Goal: Complete application form

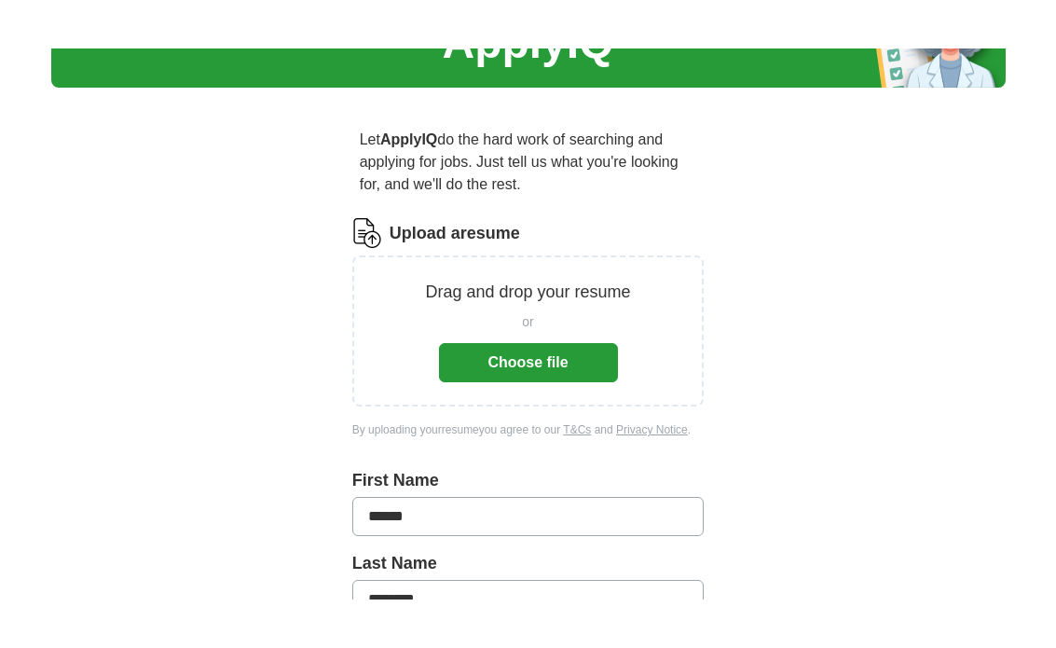
scroll to position [107, 0]
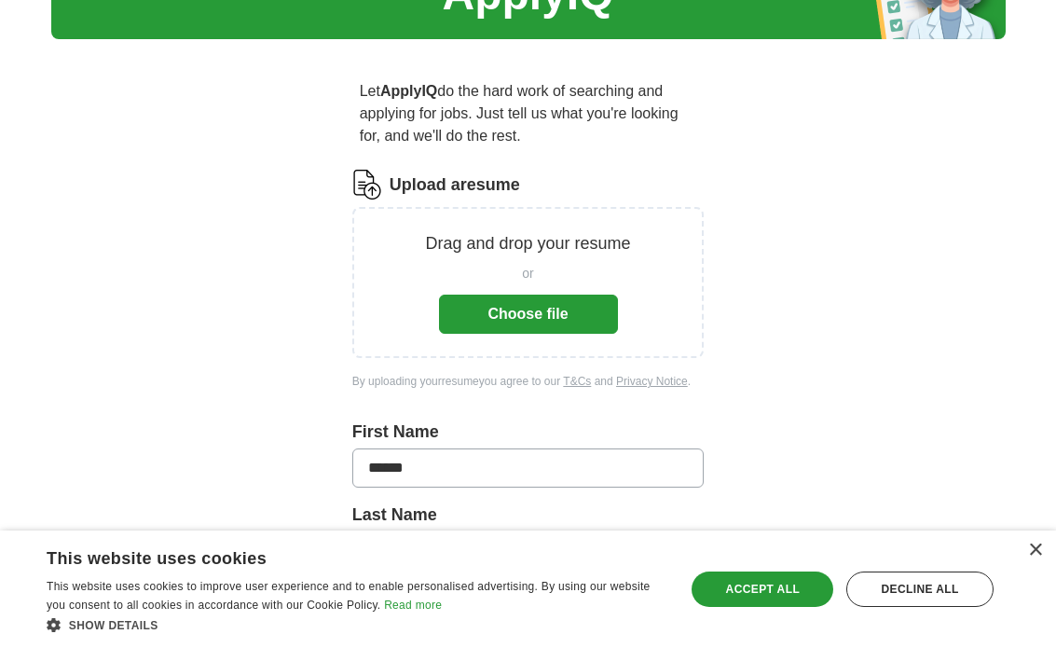
click at [569, 310] on button "Choose file" at bounding box center [528, 314] width 179 height 39
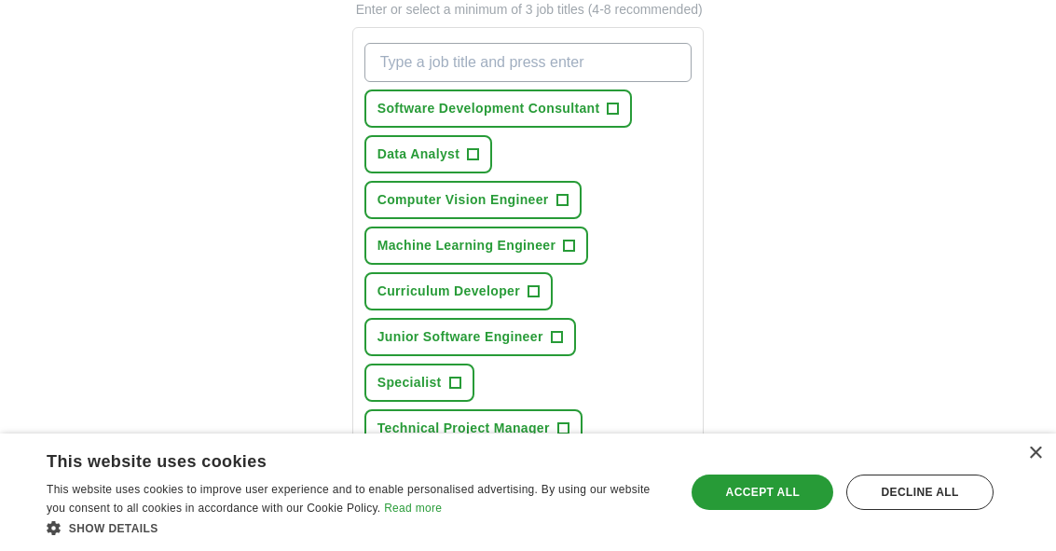
scroll to position [530, 0]
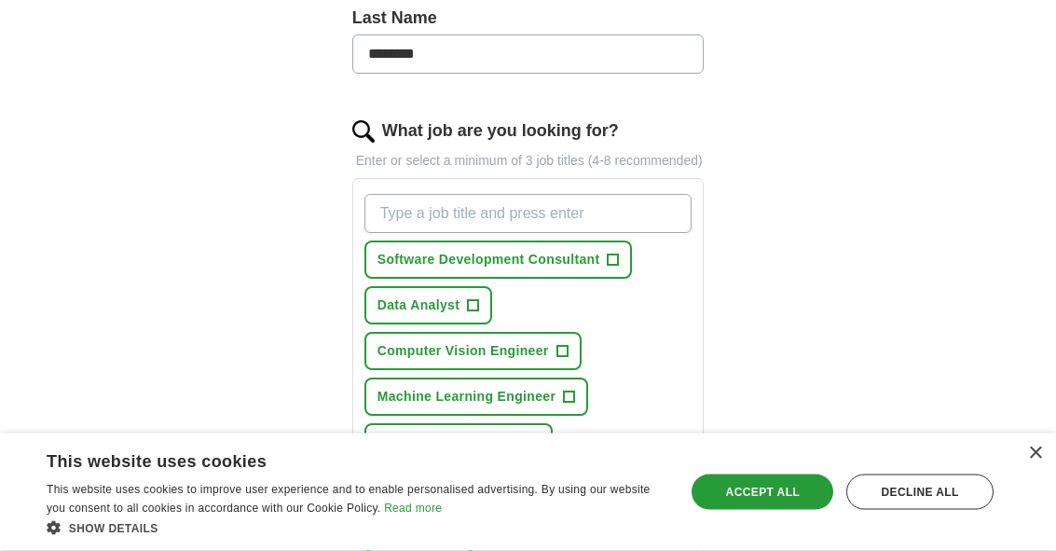
click at [650, 217] on input "What job are you looking for?" at bounding box center [529, 214] width 328 height 39
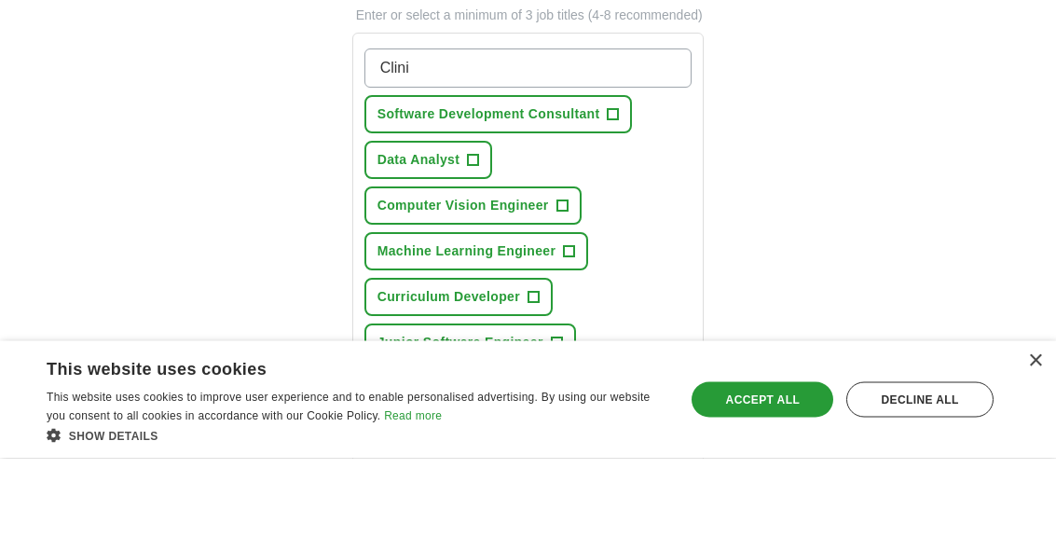
scroll to position [583, 0]
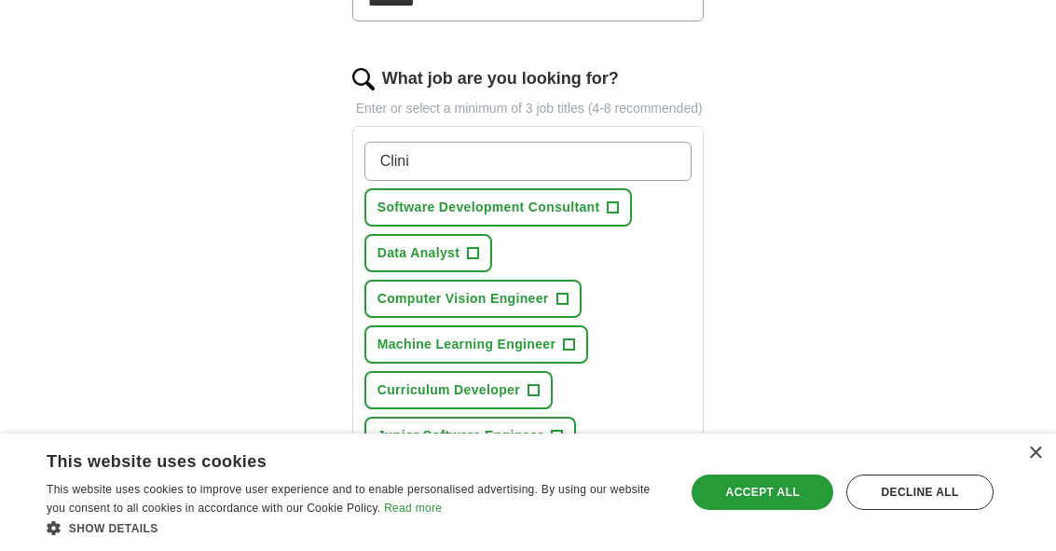
click at [671, 178] on input "Clini" at bounding box center [529, 161] width 328 height 39
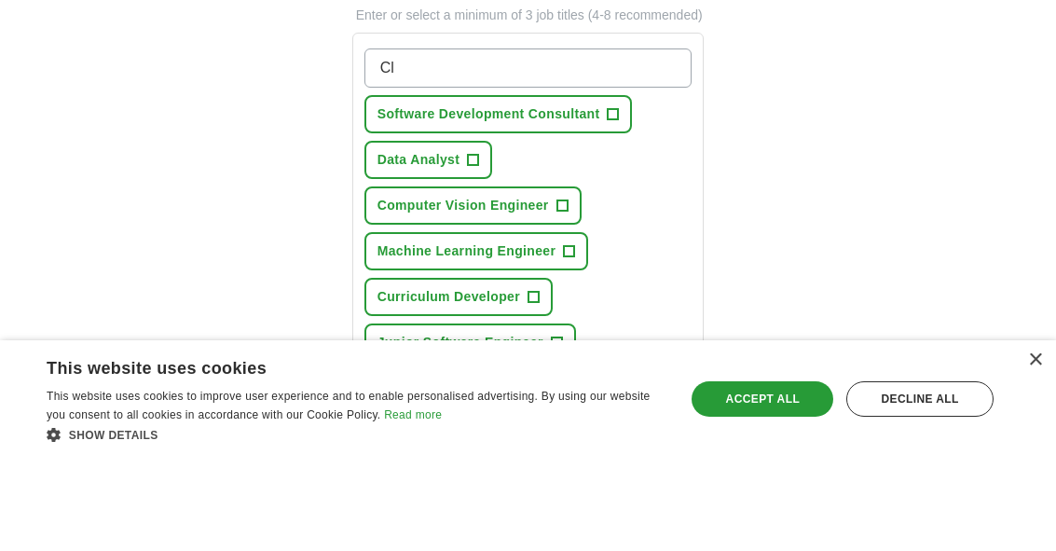
type input "C"
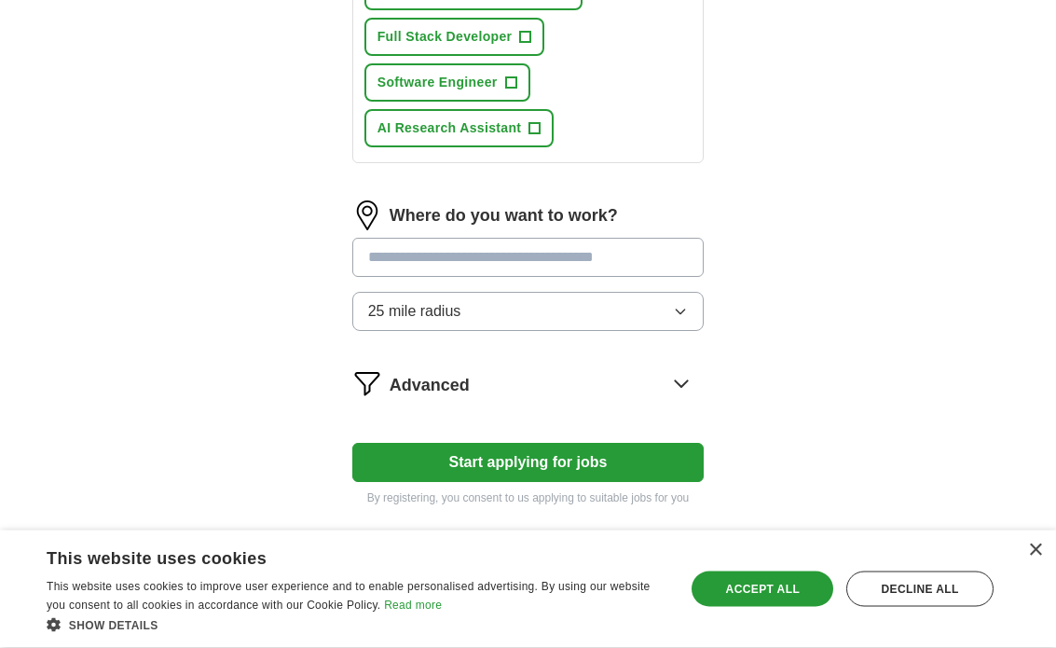
click at [664, 273] on div "Where do you want to work? 25 mile radius" at bounding box center [528, 273] width 352 height 145
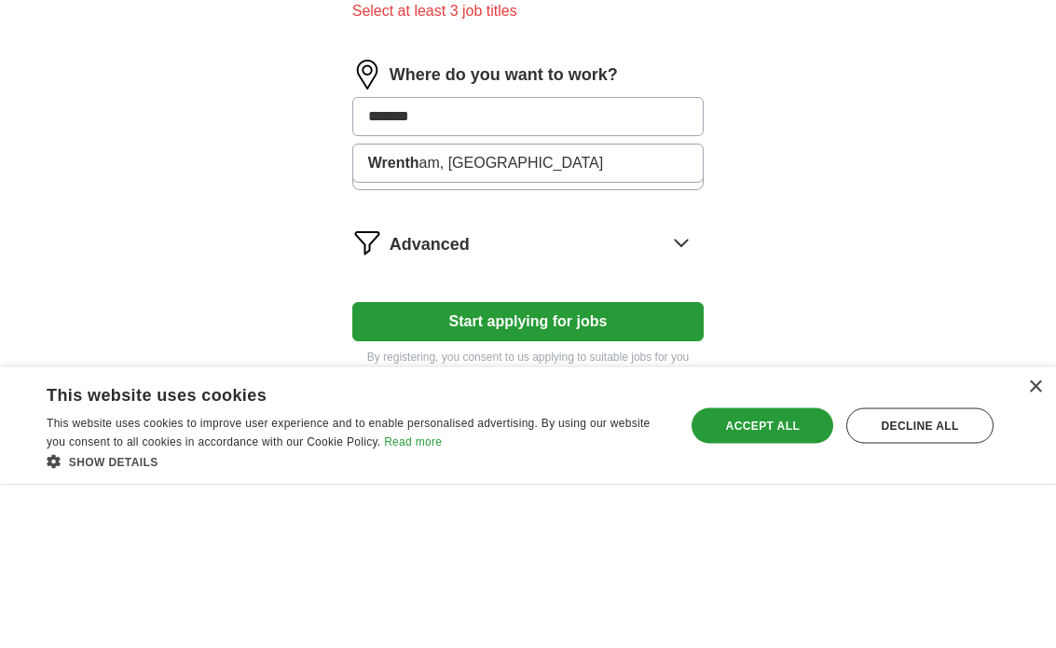
type input "********"
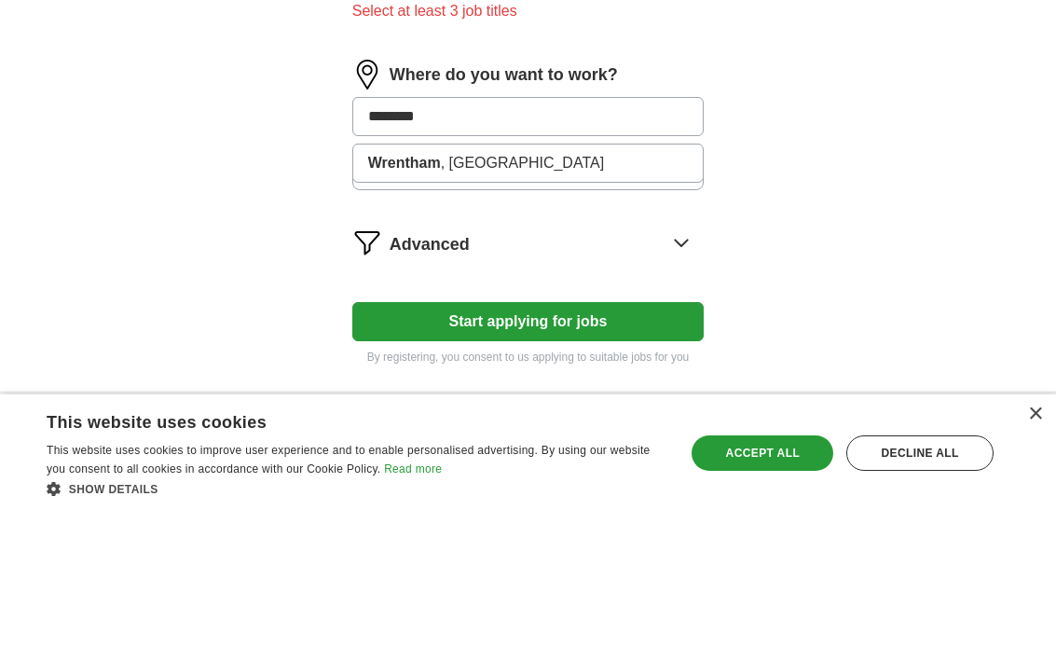
scroll to position [1147, 0]
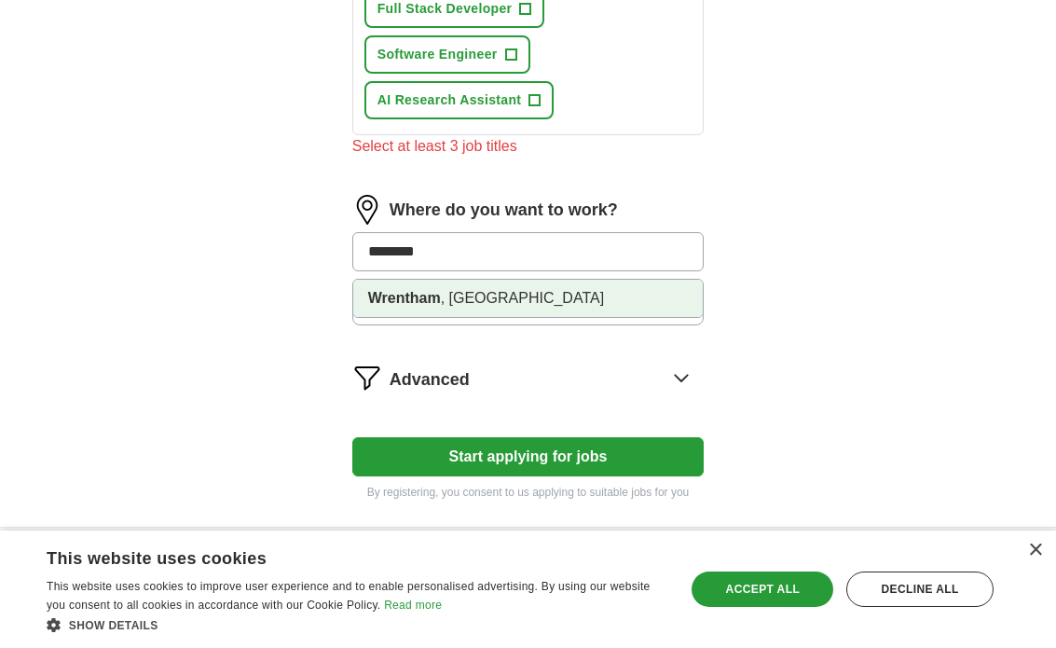
click at [627, 316] on li "Wrentham , [GEOGRAPHIC_DATA]" at bounding box center [528, 298] width 351 height 37
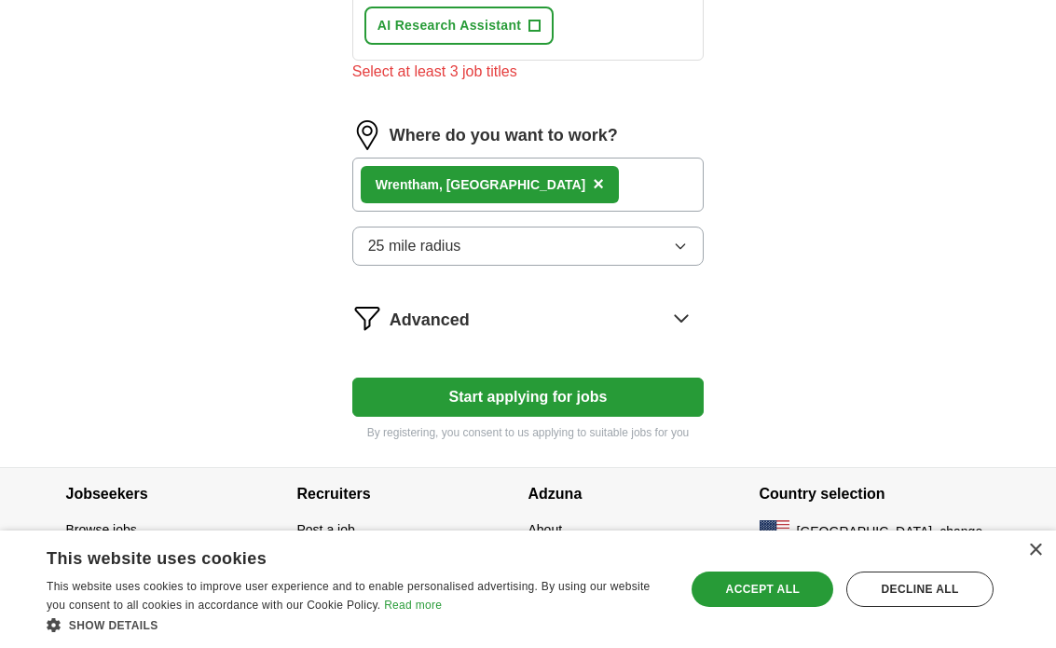
scroll to position [1248, 0]
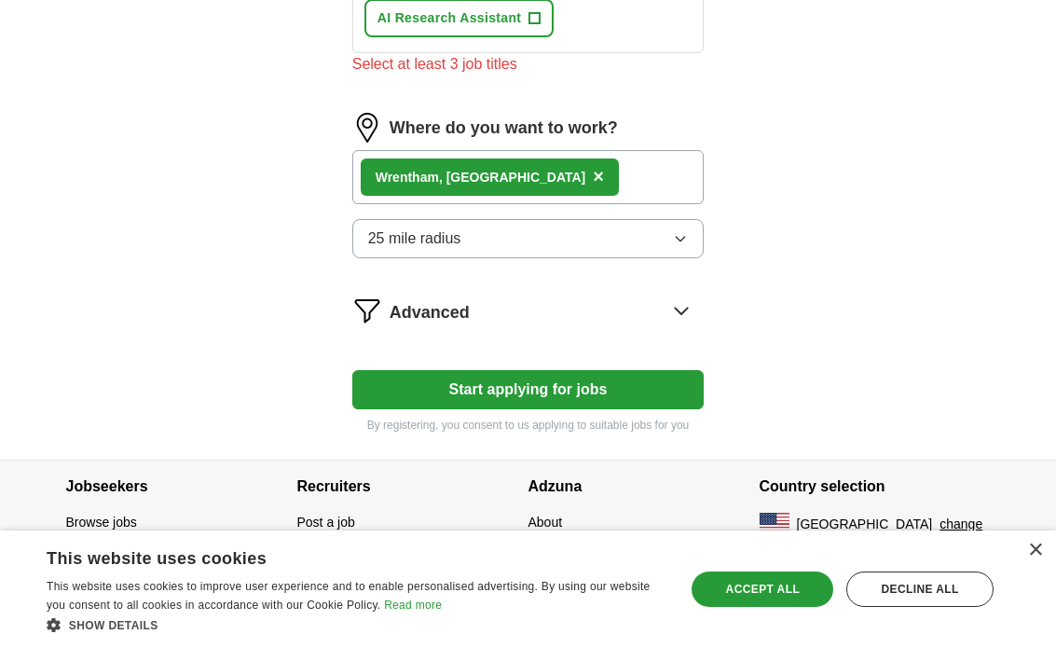
click at [686, 314] on icon at bounding box center [682, 311] width 30 height 30
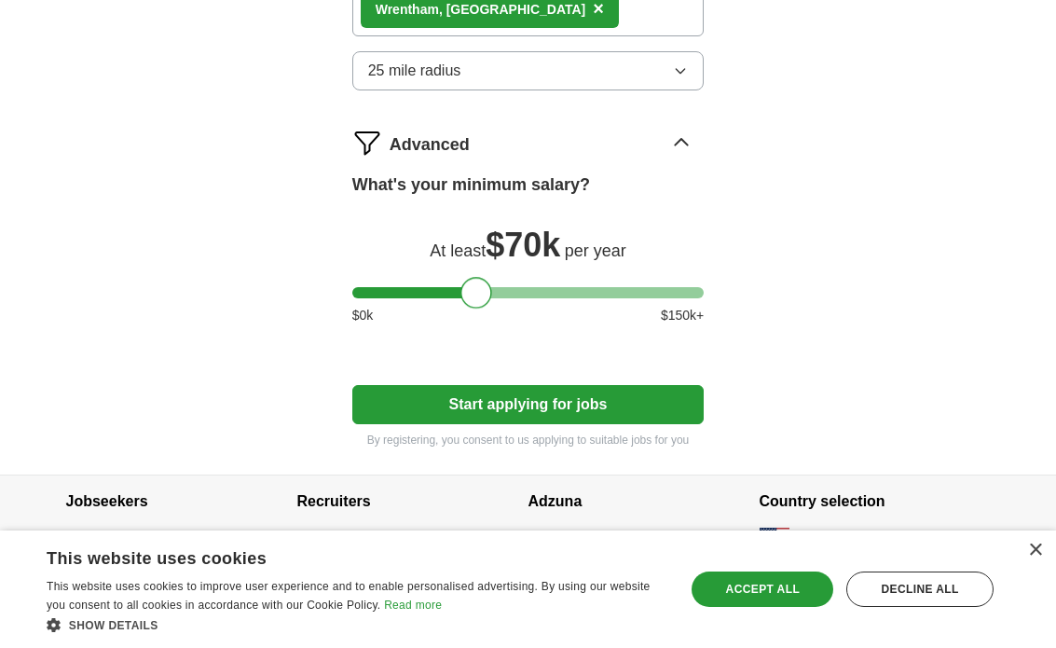
scroll to position [1431, 0]
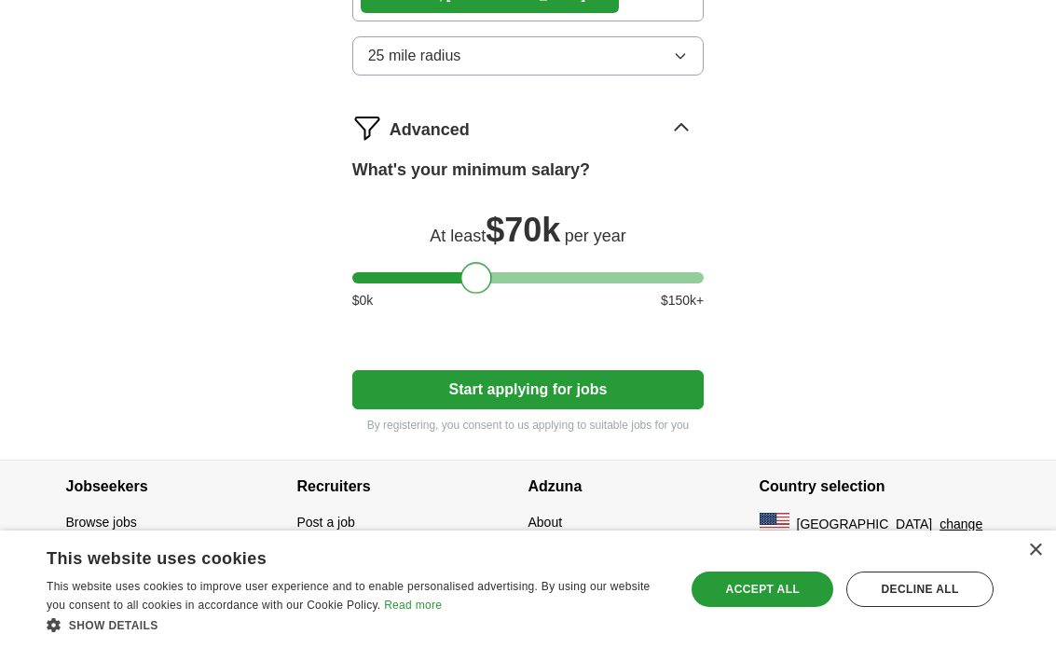
click at [604, 375] on button "Start applying for jobs" at bounding box center [528, 389] width 352 height 39
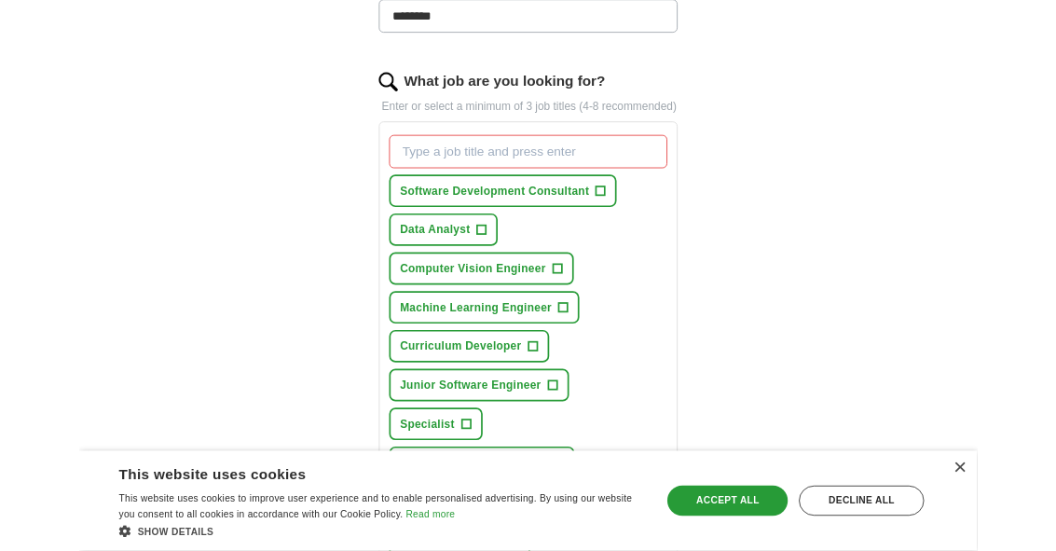
scroll to position [566, 0]
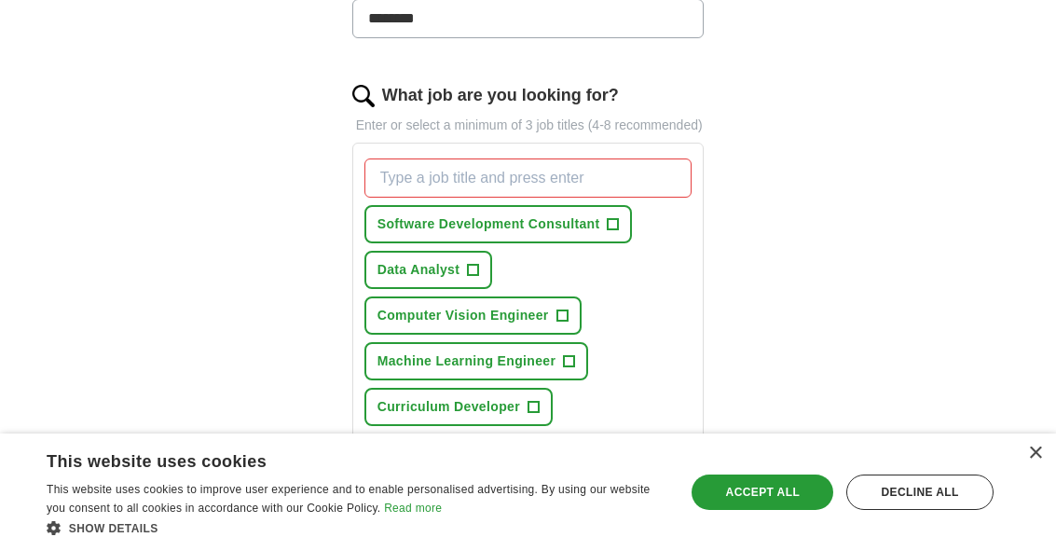
click at [479, 278] on span "+" at bounding box center [473, 270] width 11 height 15
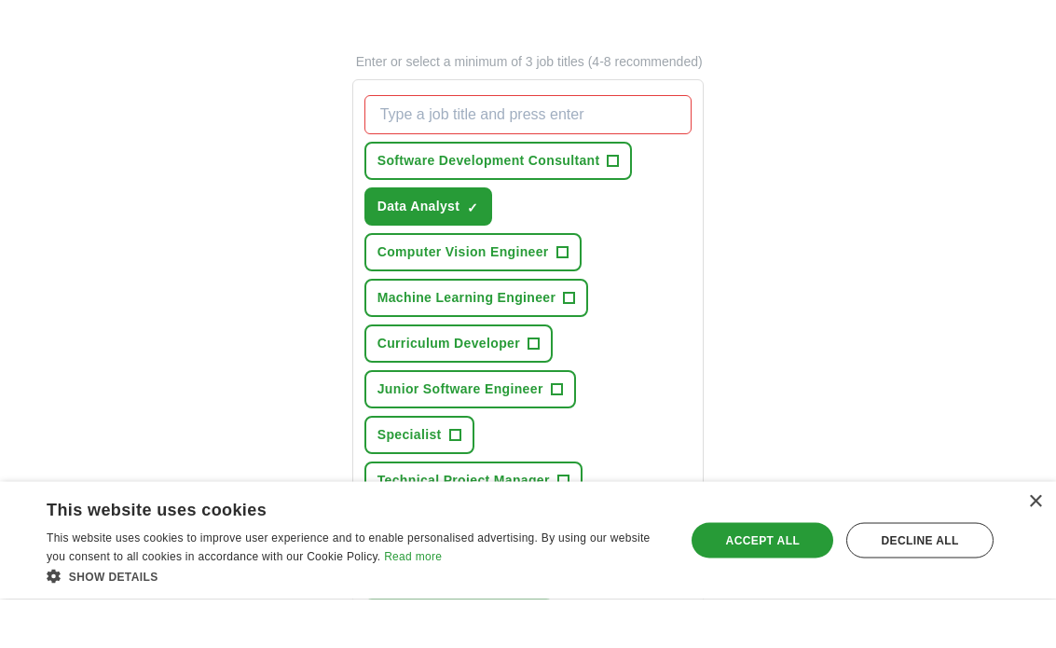
scroll to position [679, 0]
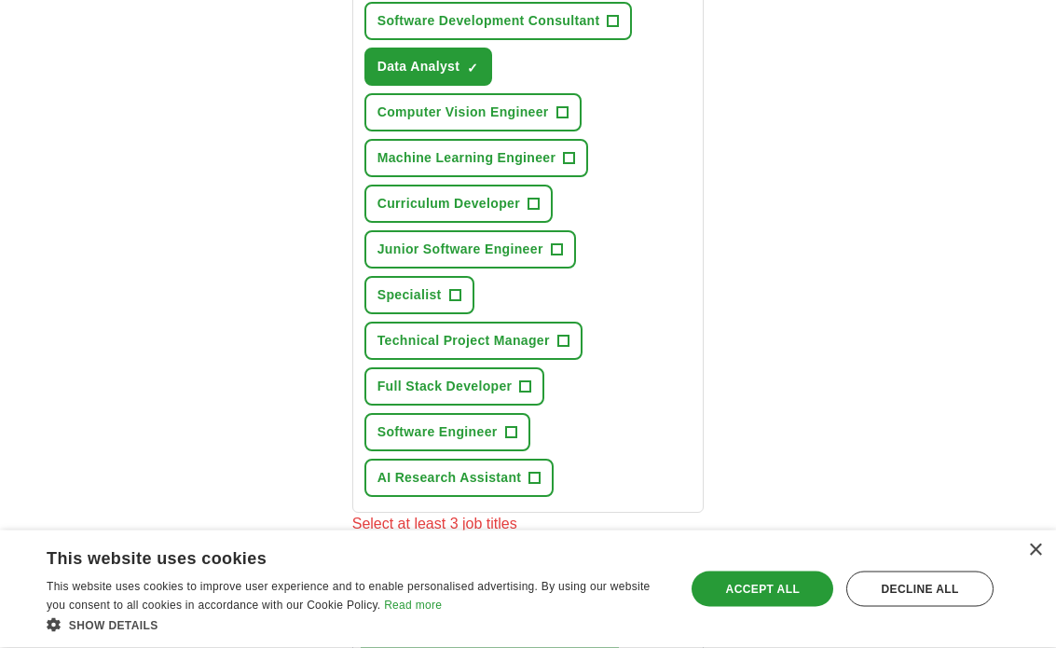
click at [515, 441] on span "+" at bounding box center [510, 433] width 11 height 15
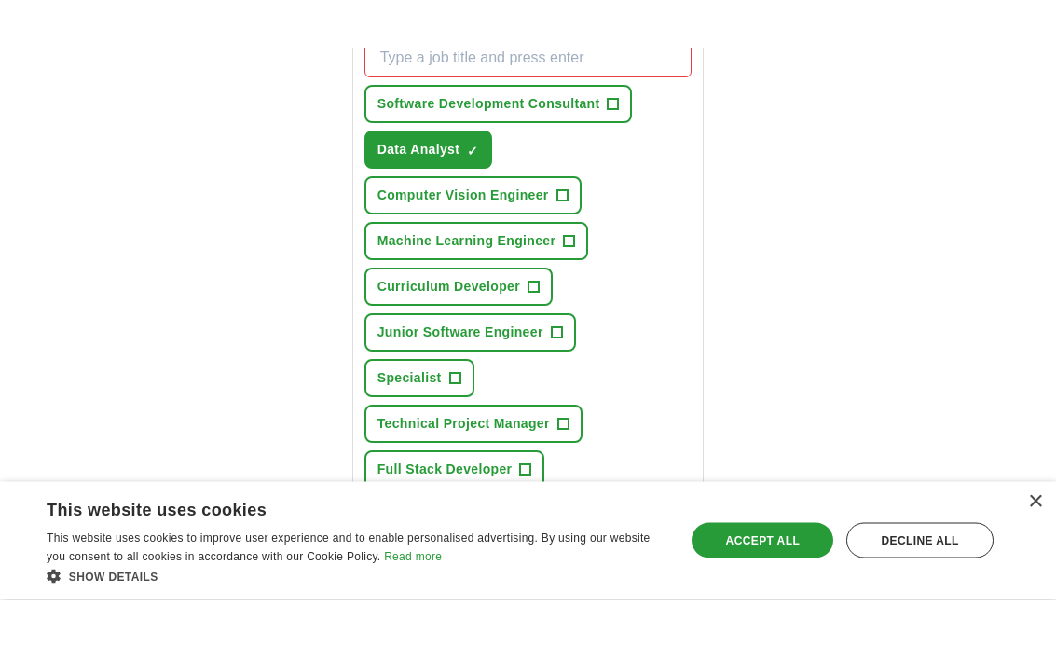
scroll to position [741, 0]
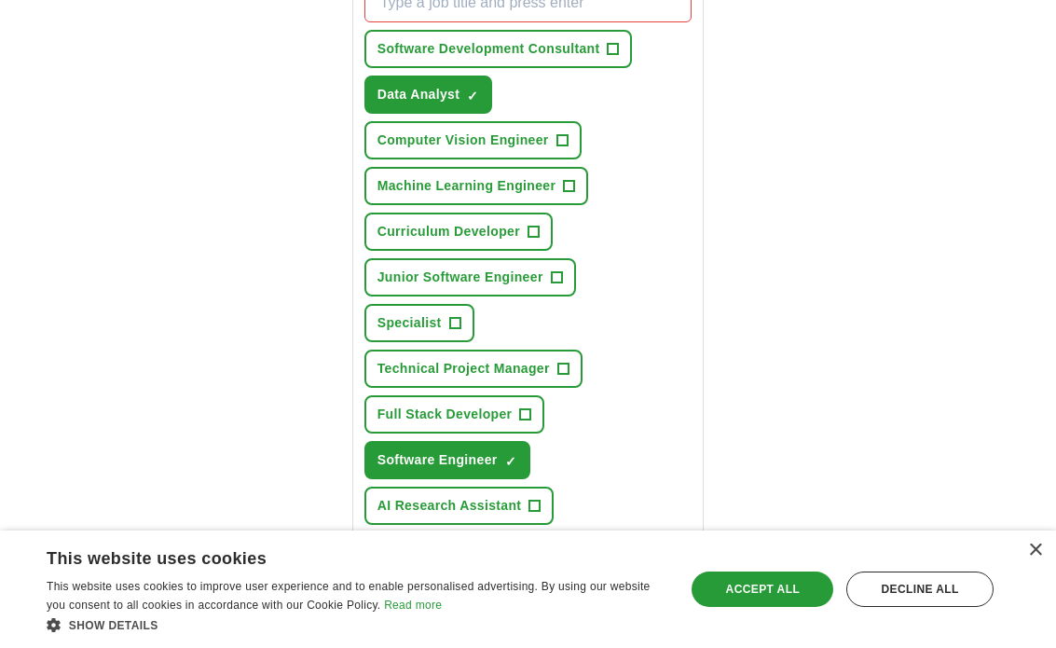
click at [552, 285] on span "+" at bounding box center [556, 277] width 11 height 15
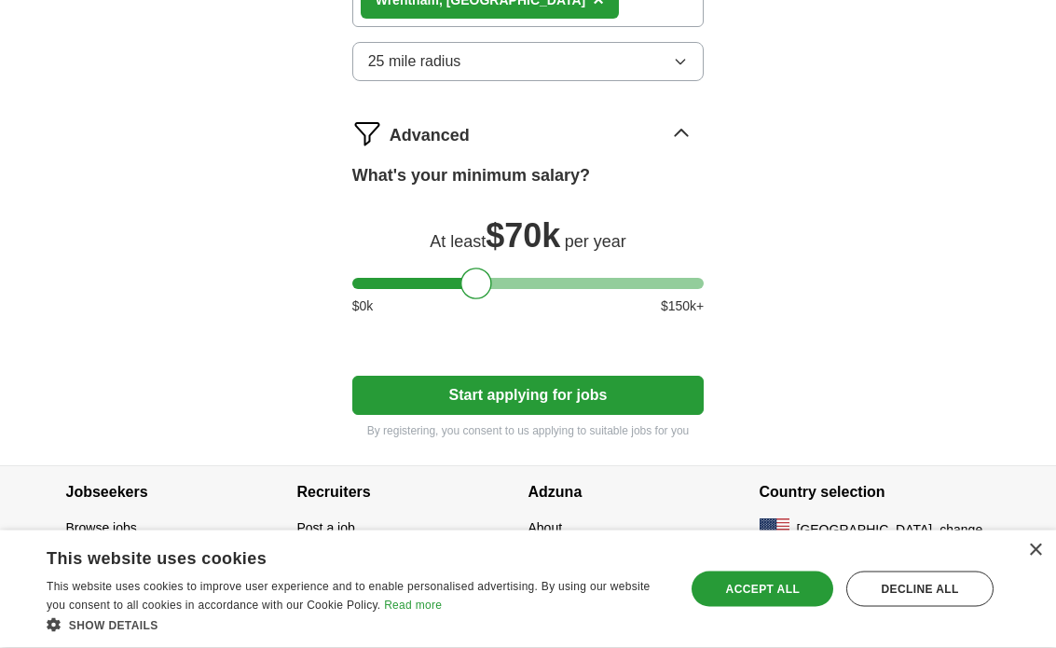
scroll to position [1383, 0]
click at [631, 415] on button "Start applying for jobs" at bounding box center [528, 395] width 352 height 39
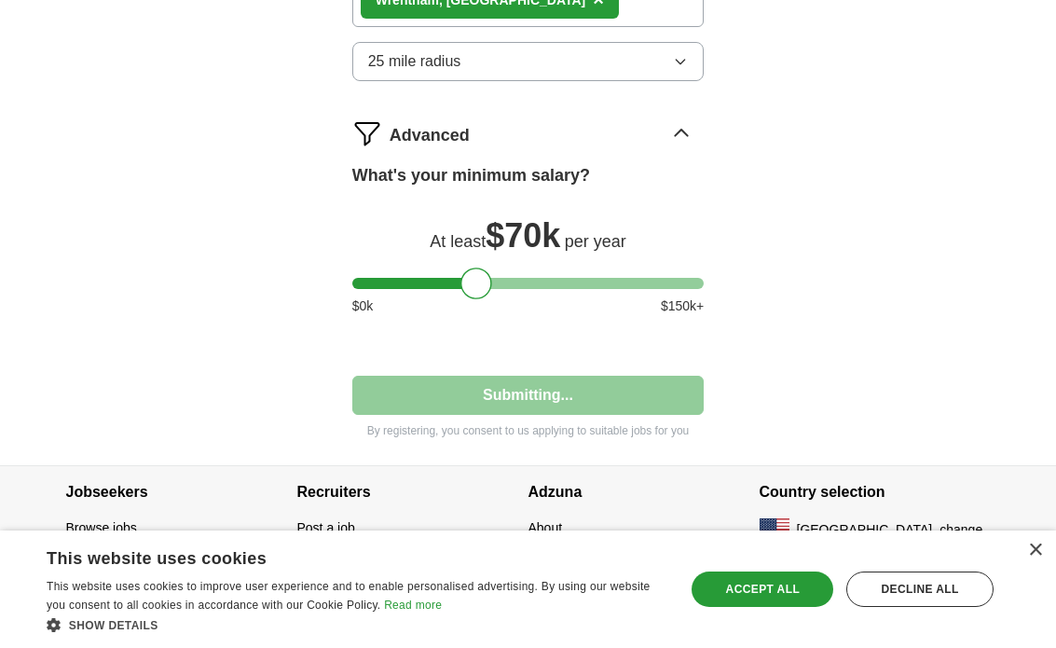
select select "**"
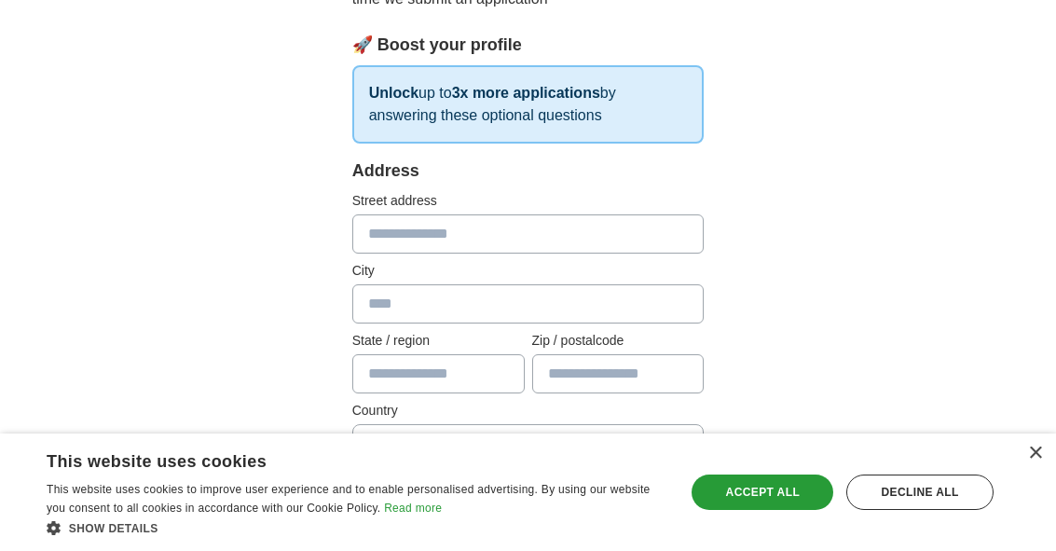
scroll to position [267, 0]
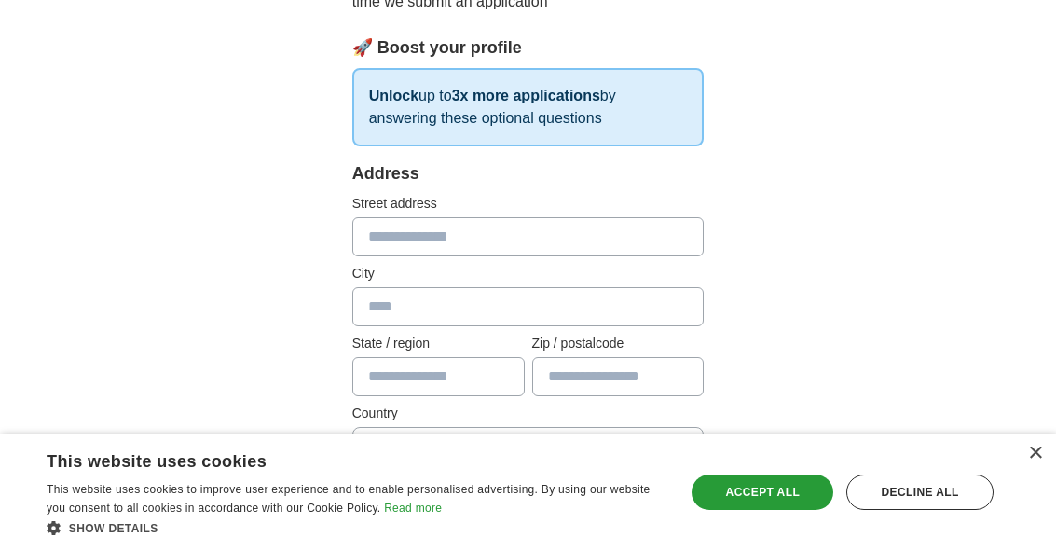
click at [631, 234] on input "text" at bounding box center [528, 236] width 352 height 39
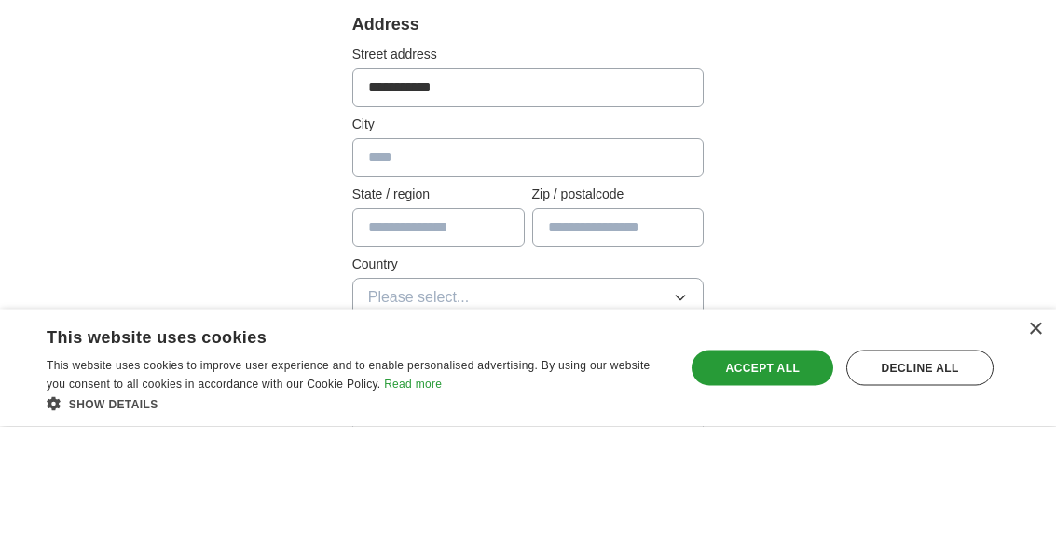
scroll to position [286, 0]
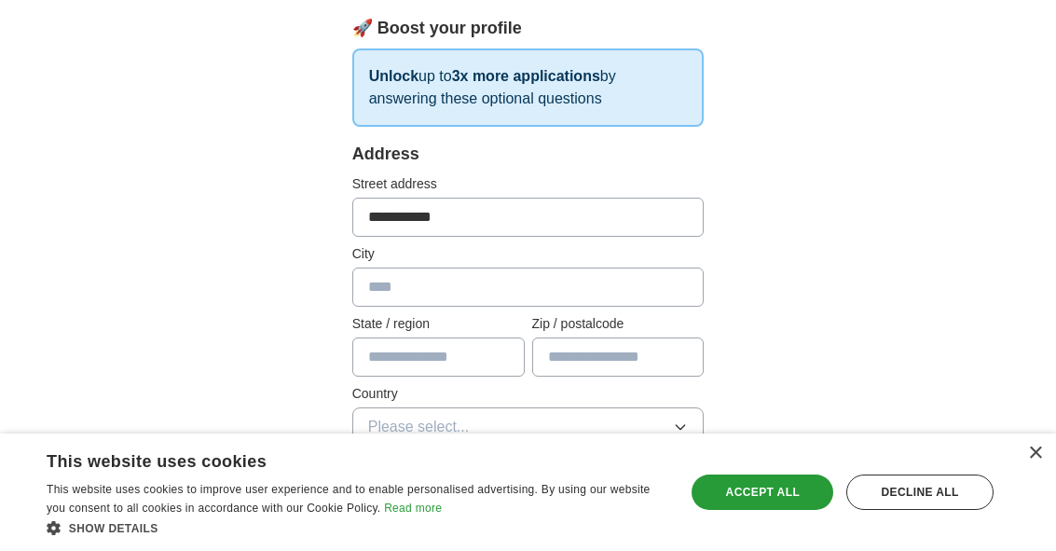
type input "**********"
click at [581, 294] on input "text" at bounding box center [528, 287] width 352 height 39
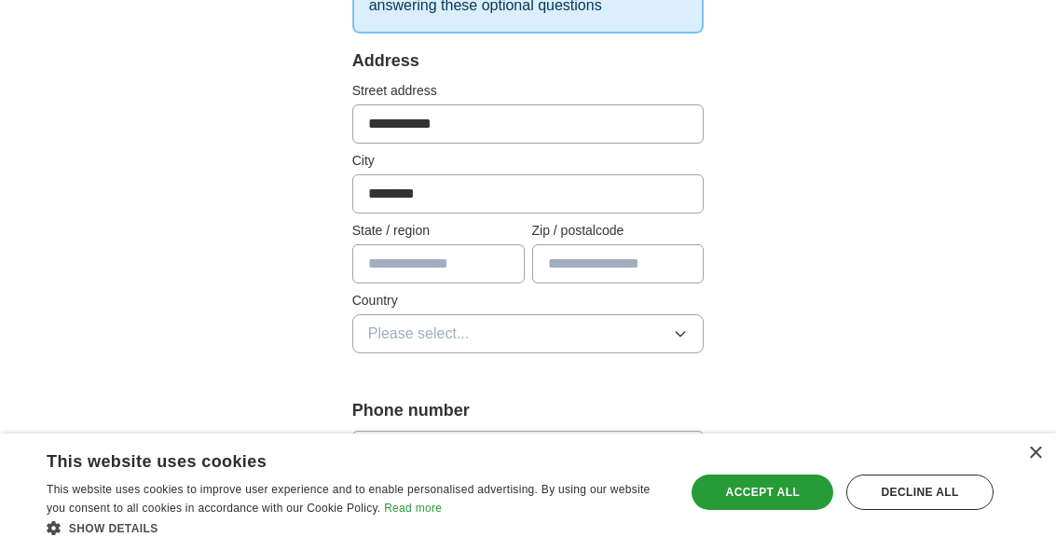
type input "********"
click at [474, 268] on input "text" at bounding box center [438, 263] width 172 height 39
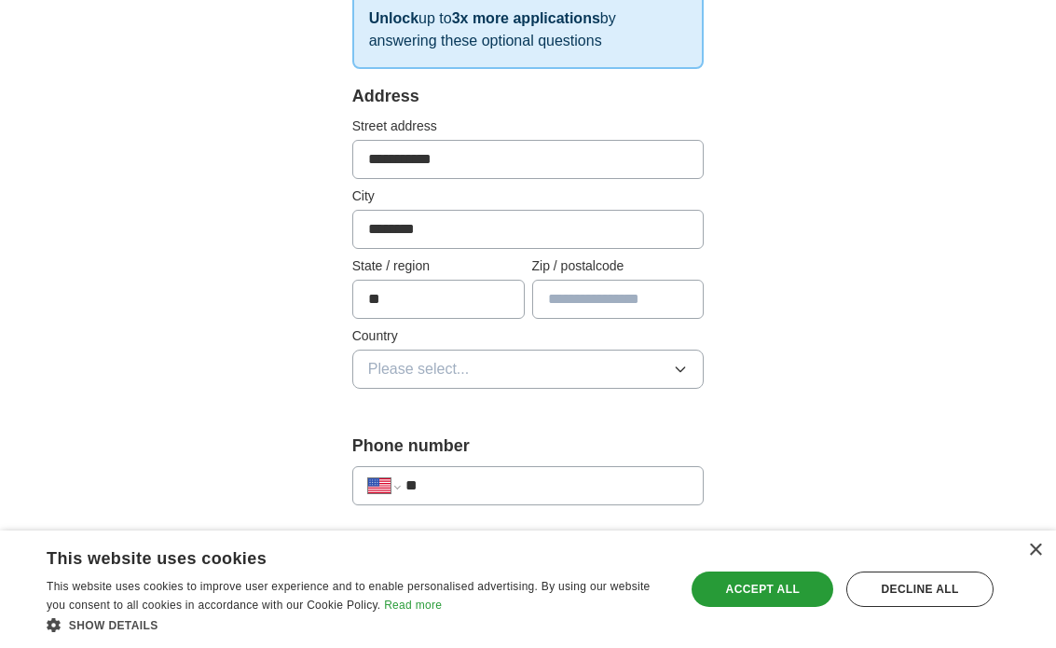
type input "**"
click at [650, 283] on input "text" at bounding box center [618, 299] width 172 height 39
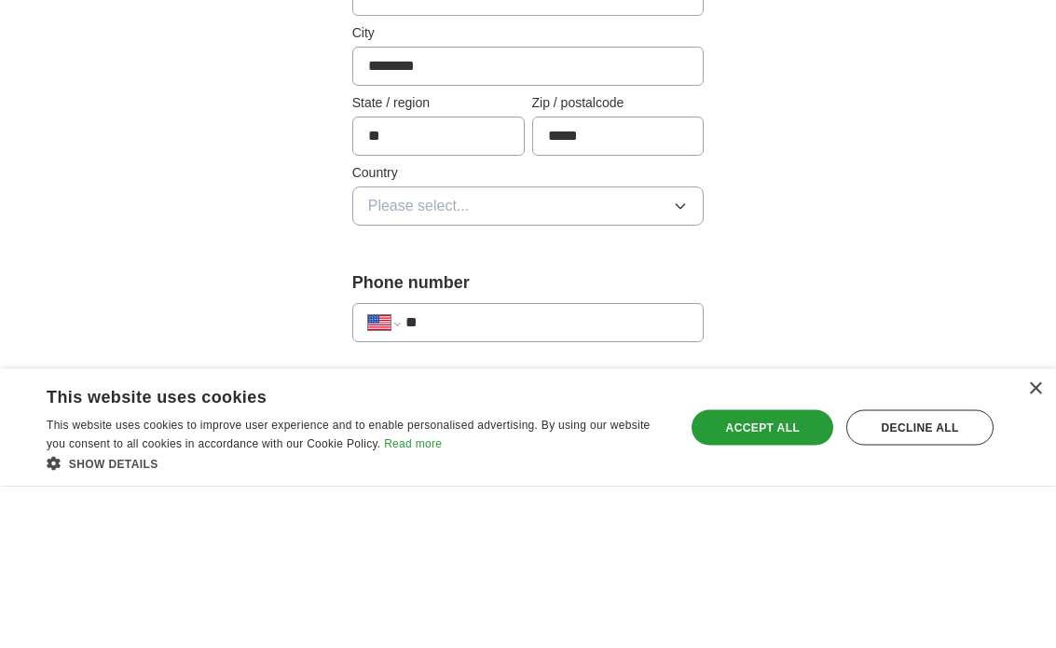
scroll to position [344, 0]
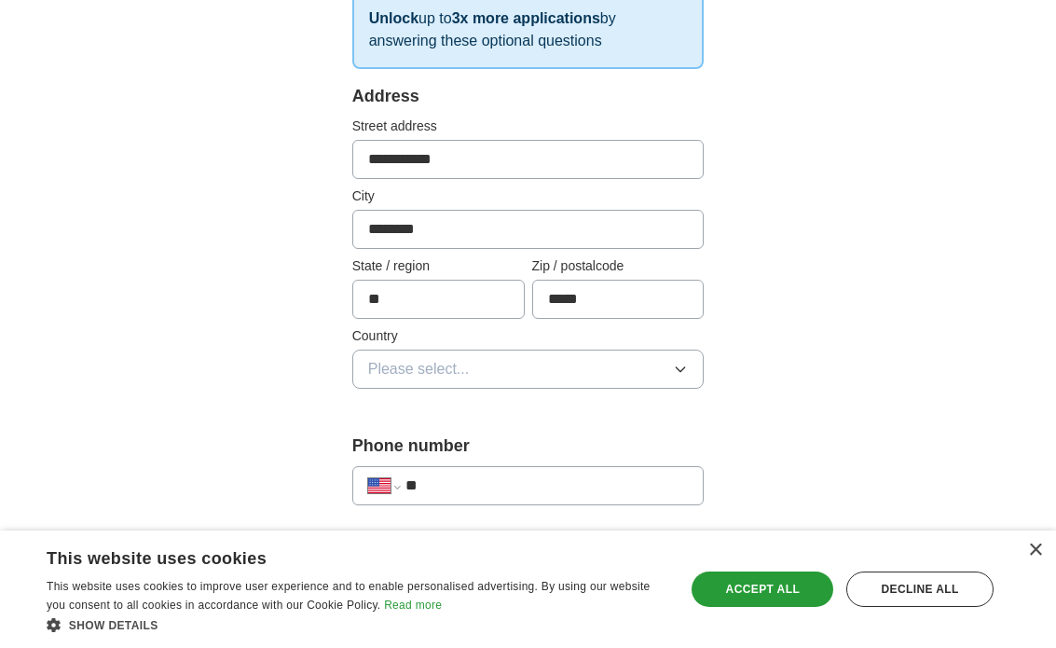
type input "*****"
click at [681, 374] on icon "button" at bounding box center [680, 369] width 15 height 15
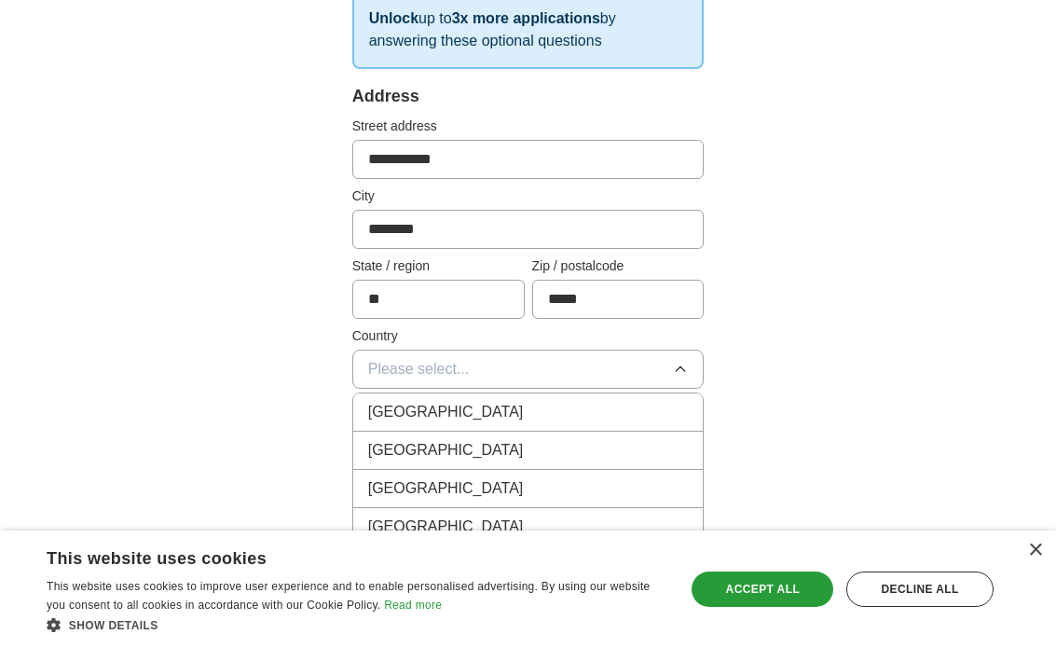
click at [581, 459] on div "[GEOGRAPHIC_DATA]" at bounding box center [528, 450] width 321 height 22
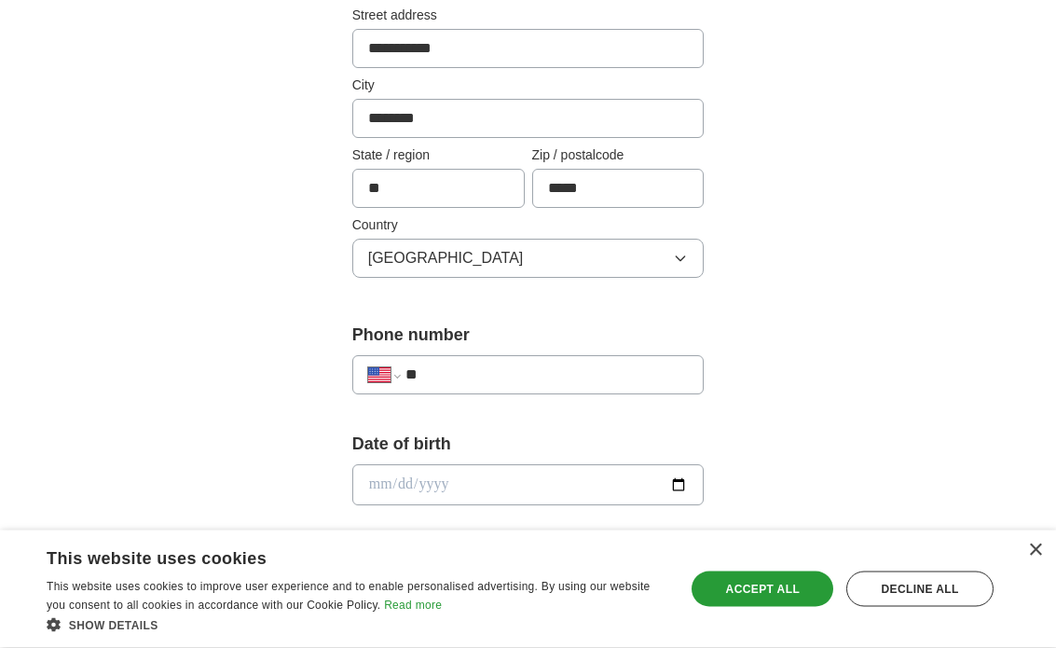
scroll to position [455, 0]
click at [619, 384] on input "**" at bounding box center [547, 375] width 283 height 22
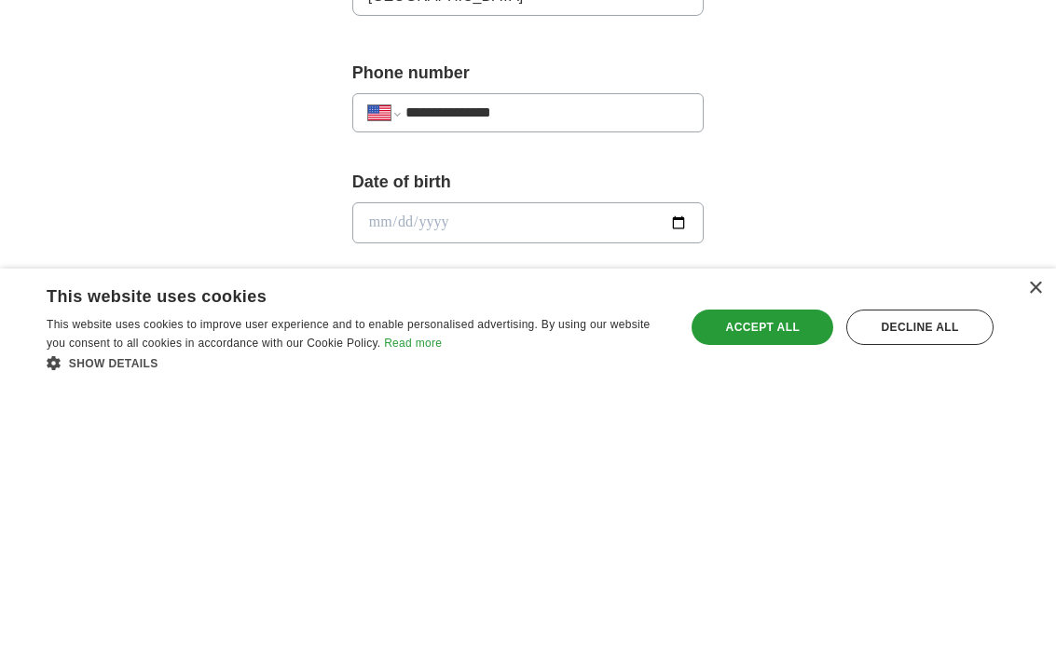
type input "**********"
click at [851, 114] on div "**********" at bounding box center [528, 462] width 955 height 1720
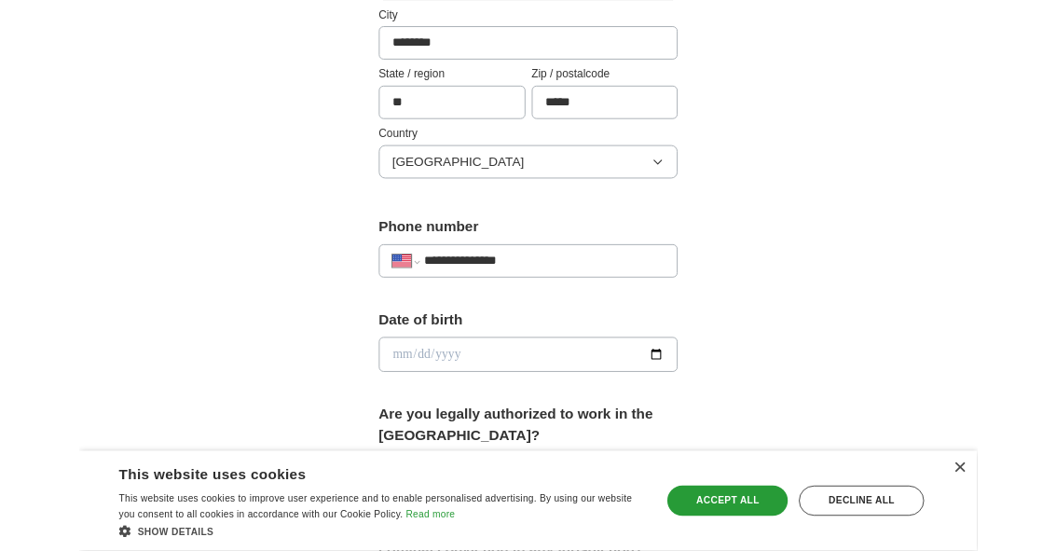
scroll to position [522, 0]
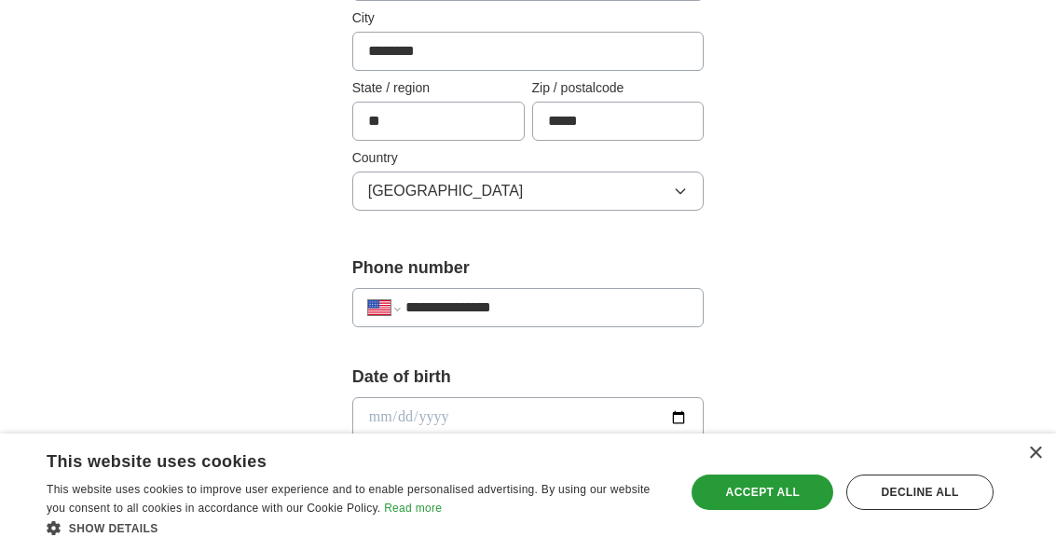
click at [565, 420] on input "date" at bounding box center [528, 417] width 352 height 41
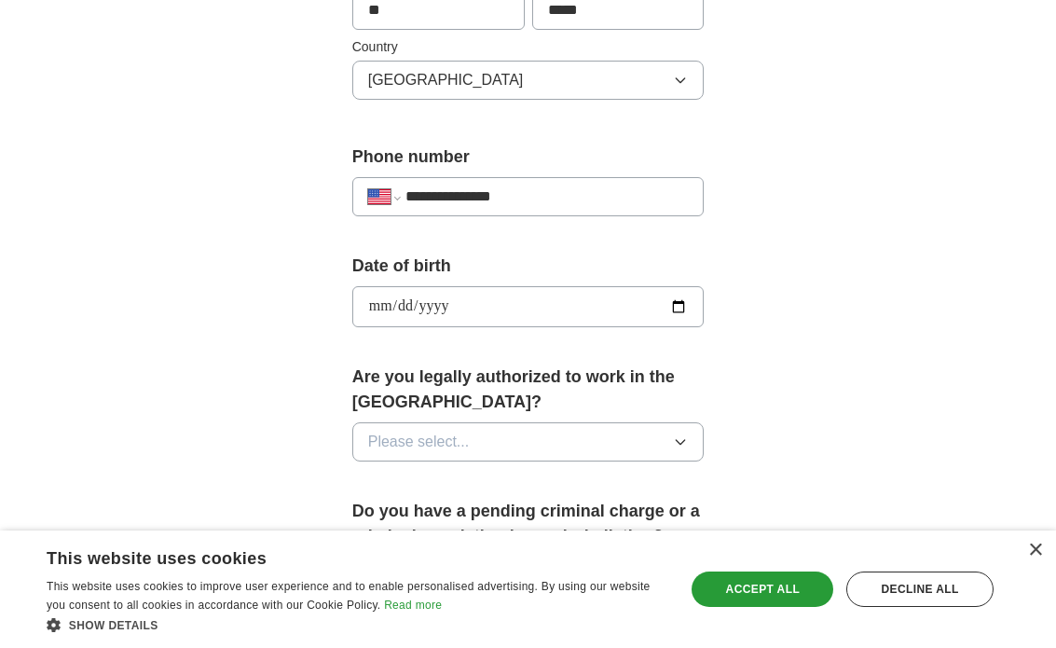
scroll to position [643, 0]
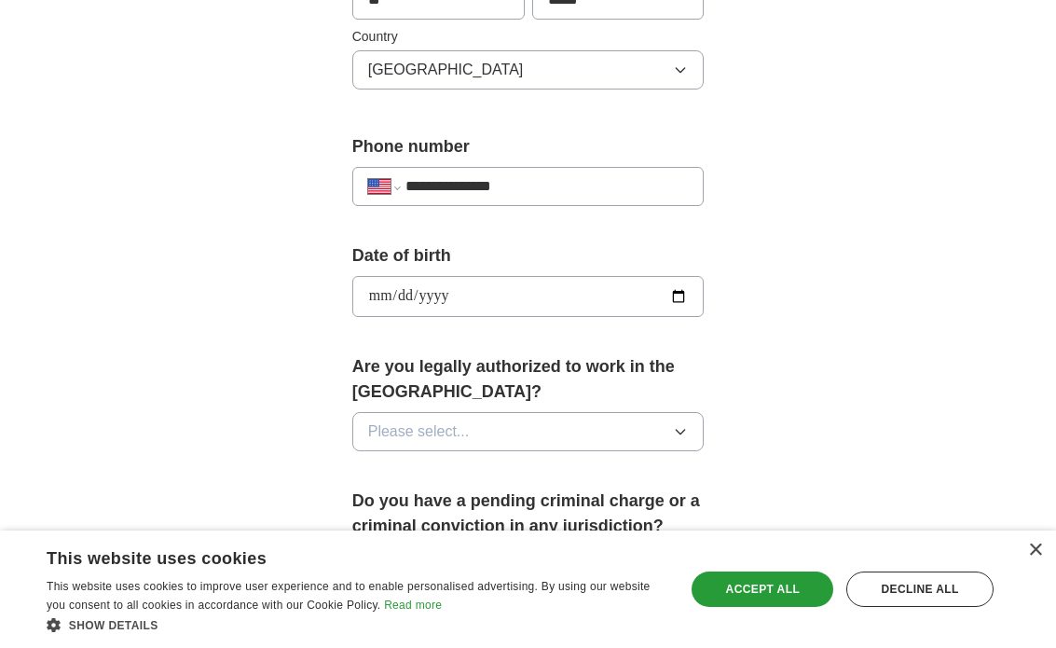
click at [530, 293] on input "**********" at bounding box center [528, 296] width 352 height 41
type input "**********"
click at [679, 424] on icon "button" at bounding box center [680, 431] width 15 height 15
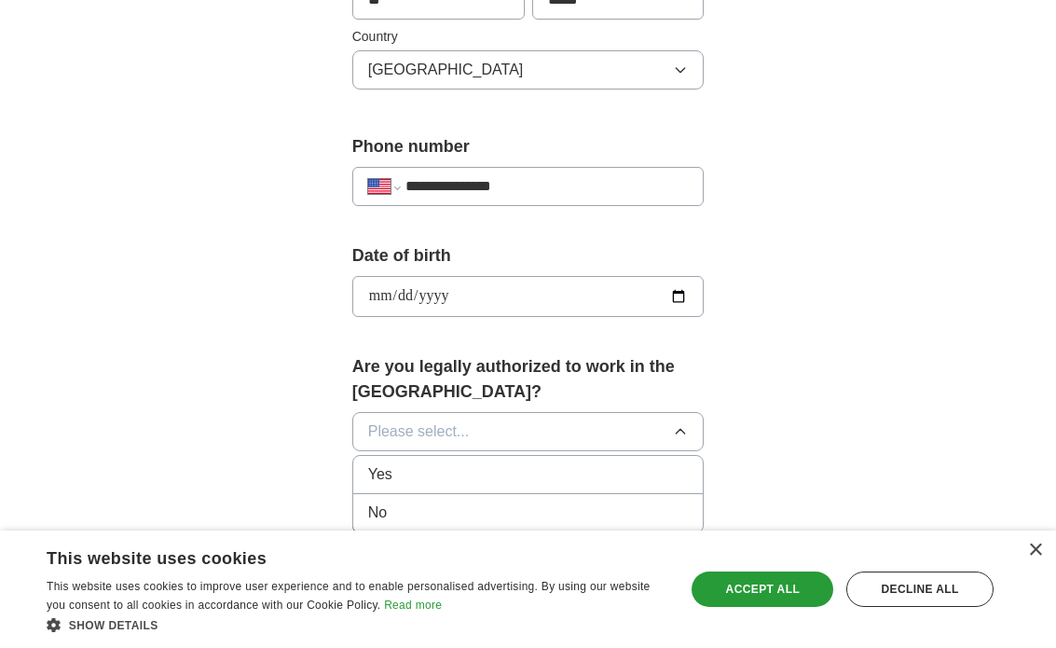
click at [645, 465] on div "Yes" at bounding box center [528, 474] width 321 height 22
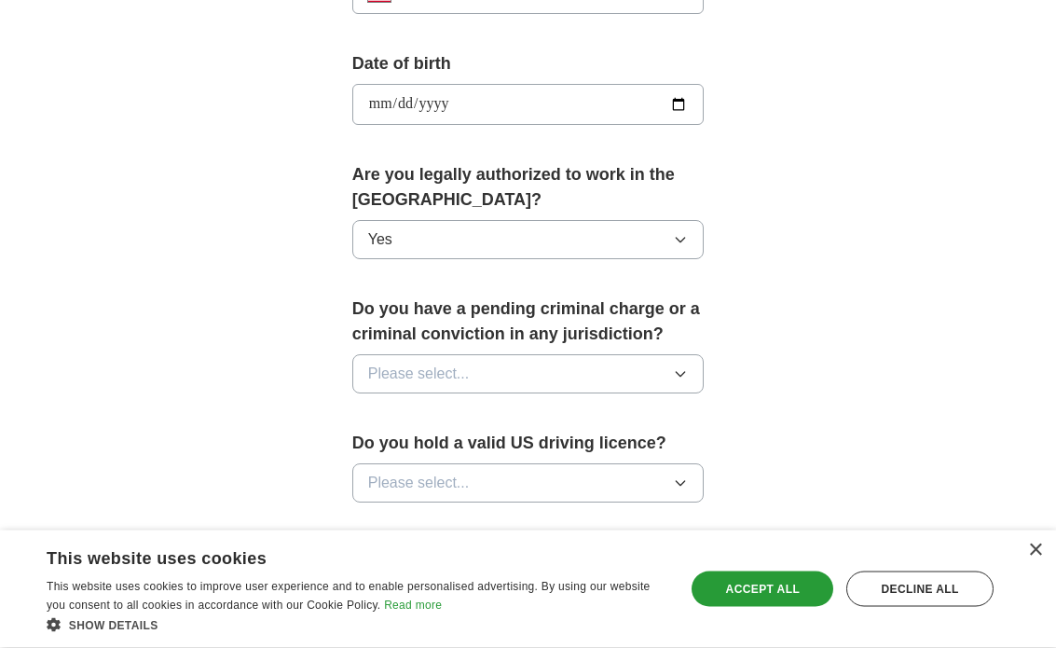
scroll to position [835, 0]
click at [674, 366] on icon "button" at bounding box center [680, 373] width 15 height 15
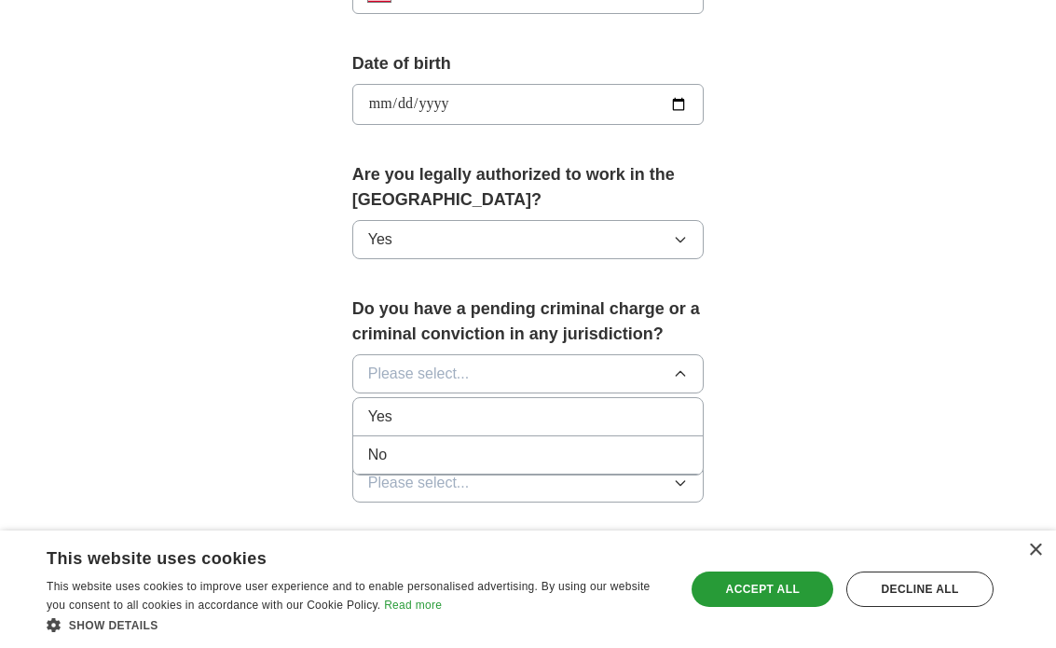
click at [619, 448] on div "No" at bounding box center [528, 455] width 321 height 22
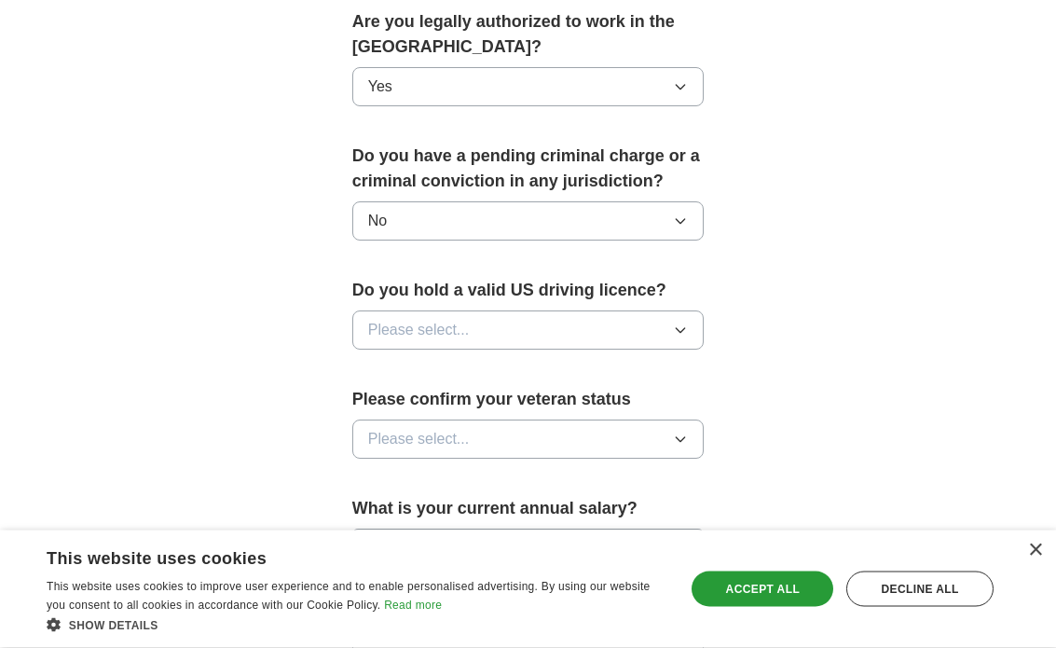
click at [675, 311] on button "Please select..." at bounding box center [528, 330] width 352 height 39
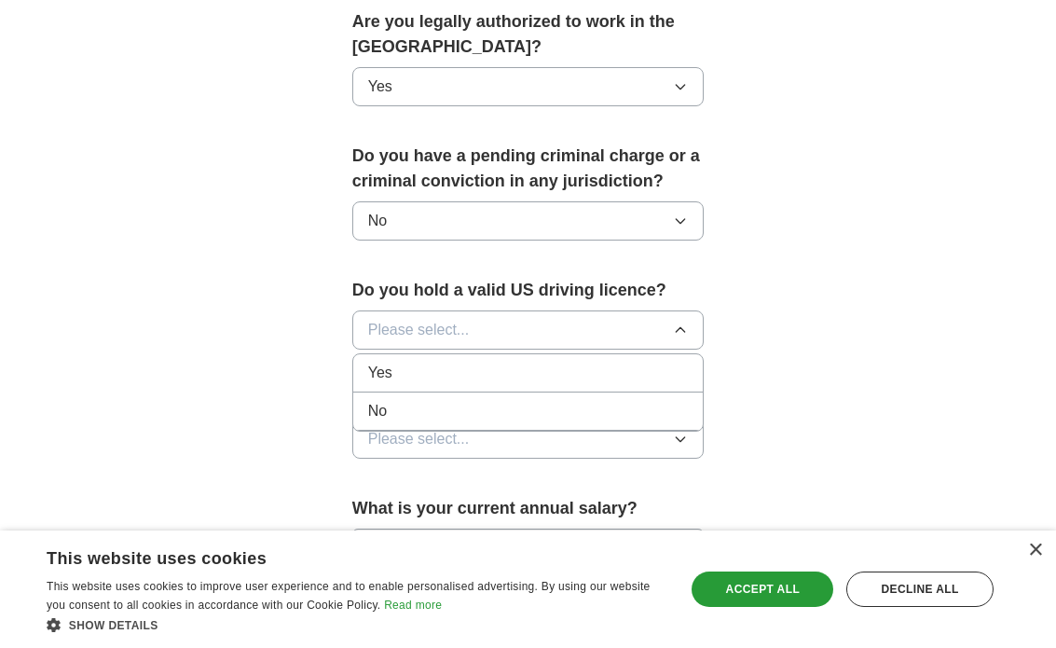
click at [609, 362] on div "Yes" at bounding box center [528, 373] width 321 height 22
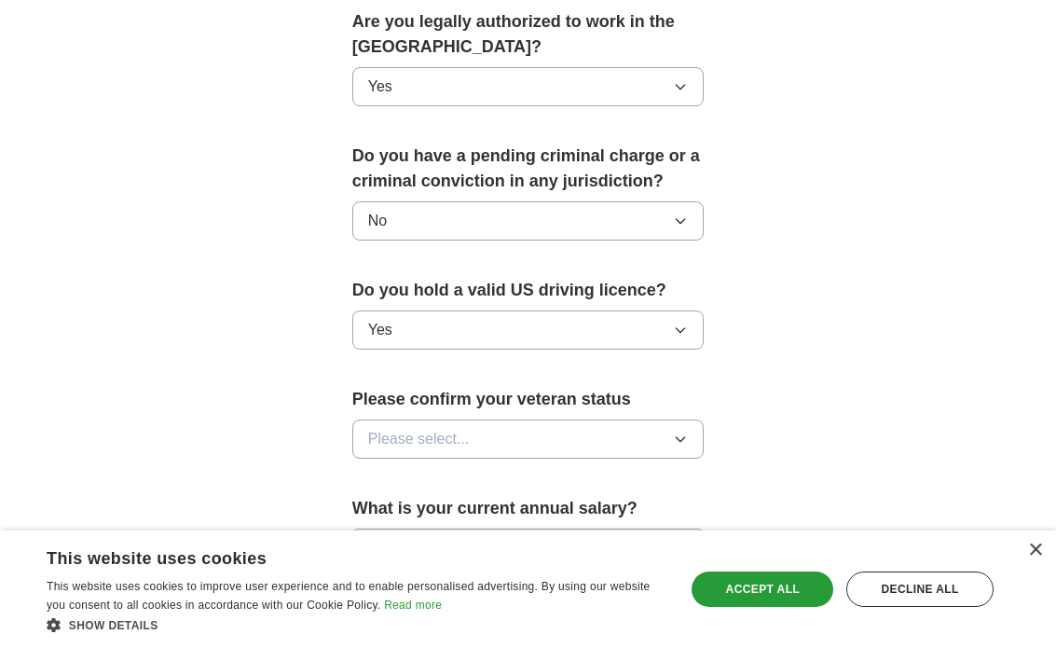
click at [679, 432] on icon "button" at bounding box center [680, 439] width 15 height 15
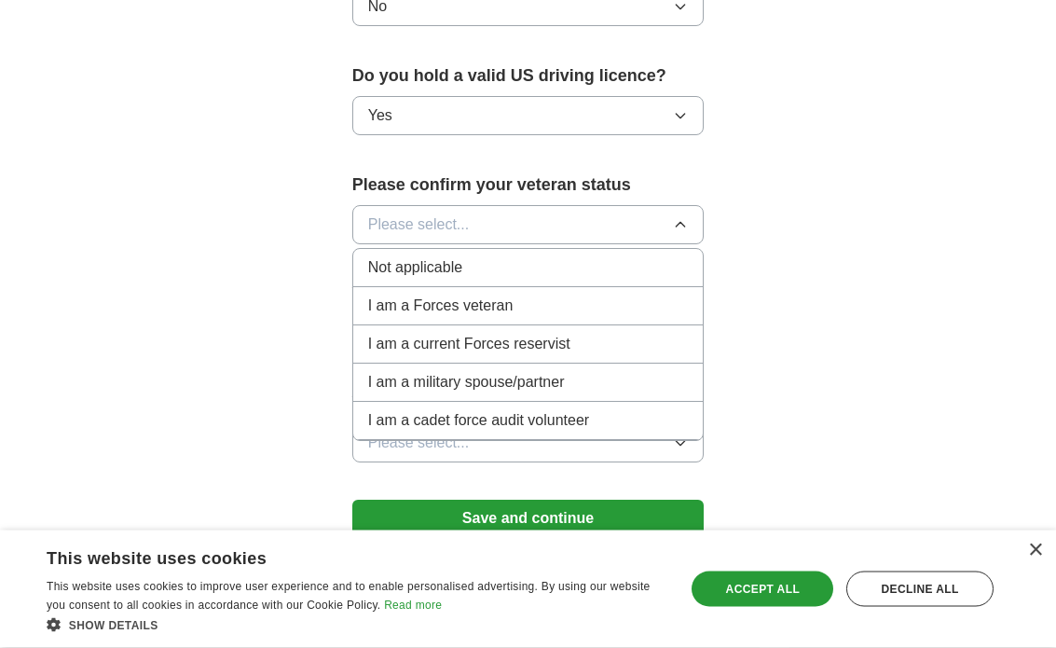
scroll to position [1203, 0]
click at [656, 256] on div "Not applicable" at bounding box center [528, 267] width 321 height 22
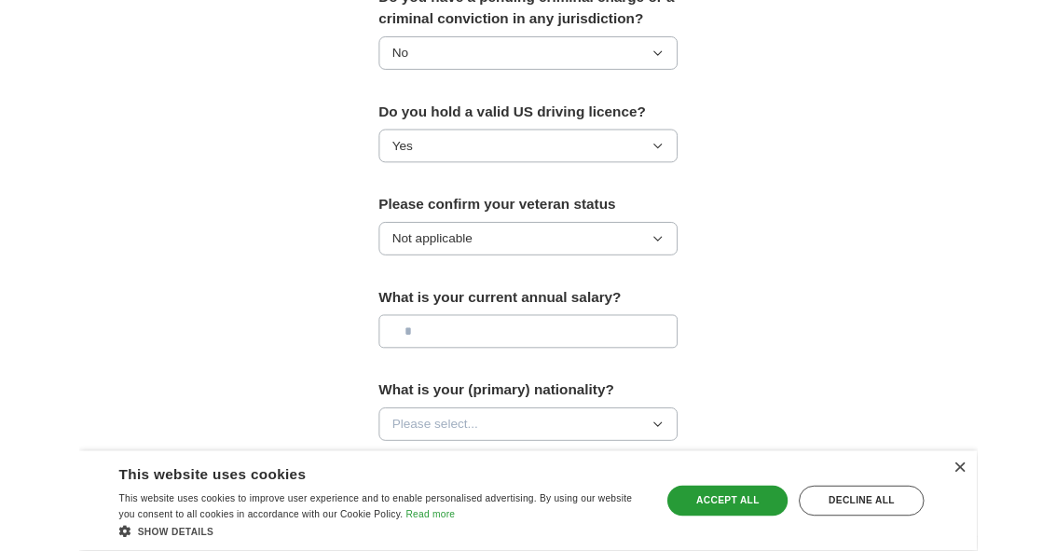
scroll to position [1146, 0]
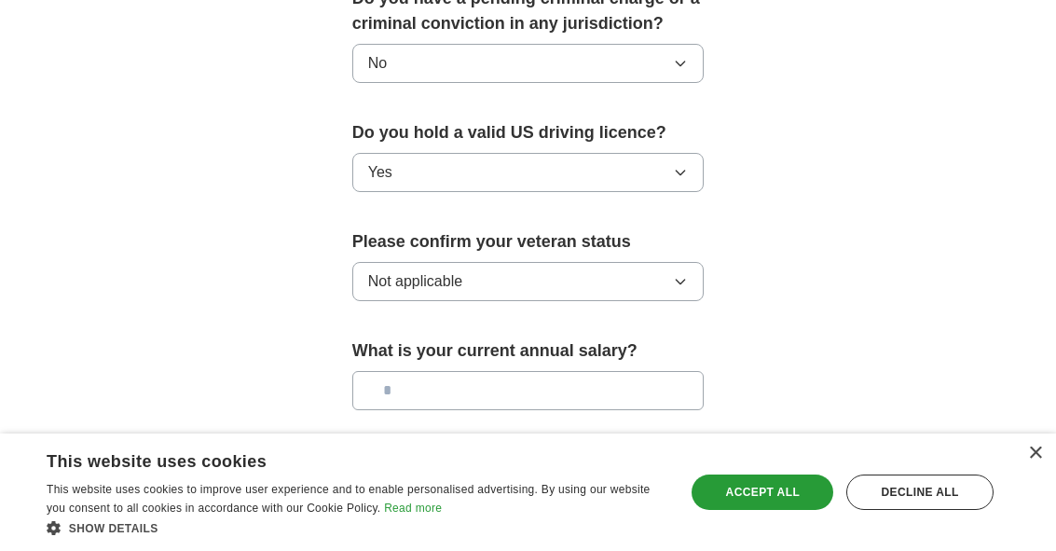
click at [695, 262] on button "Not applicable" at bounding box center [528, 281] width 352 height 39
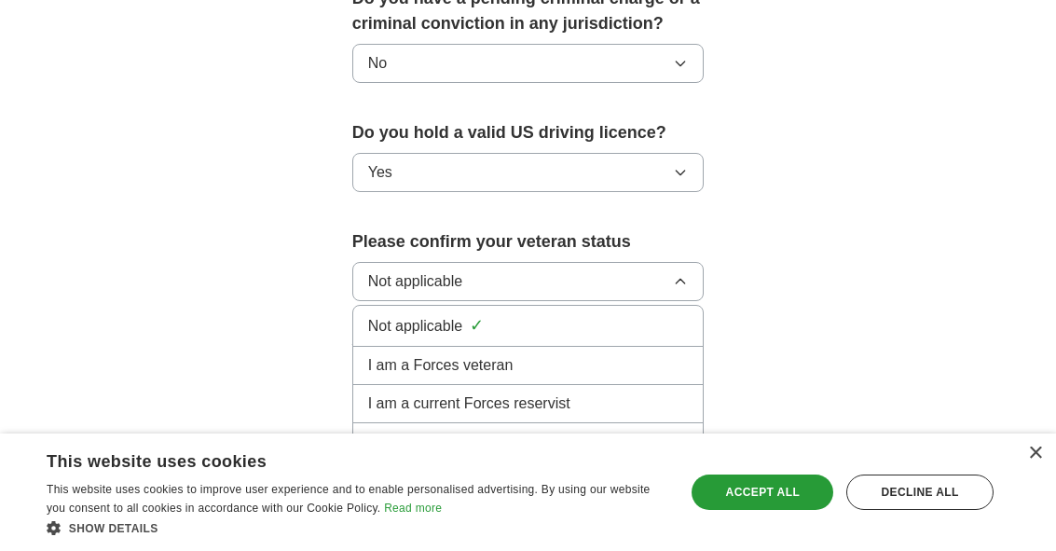
click at [691, 262] on button "Not applicable" at bounding box center [528, 281] width 352 height 39
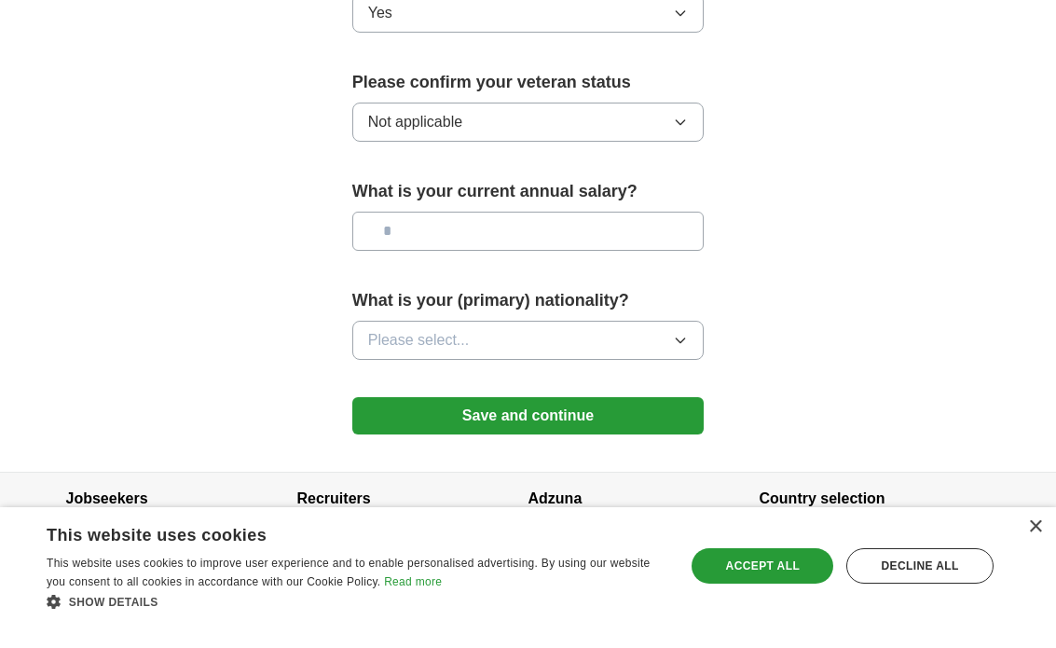
scroll to position [1305, 0]
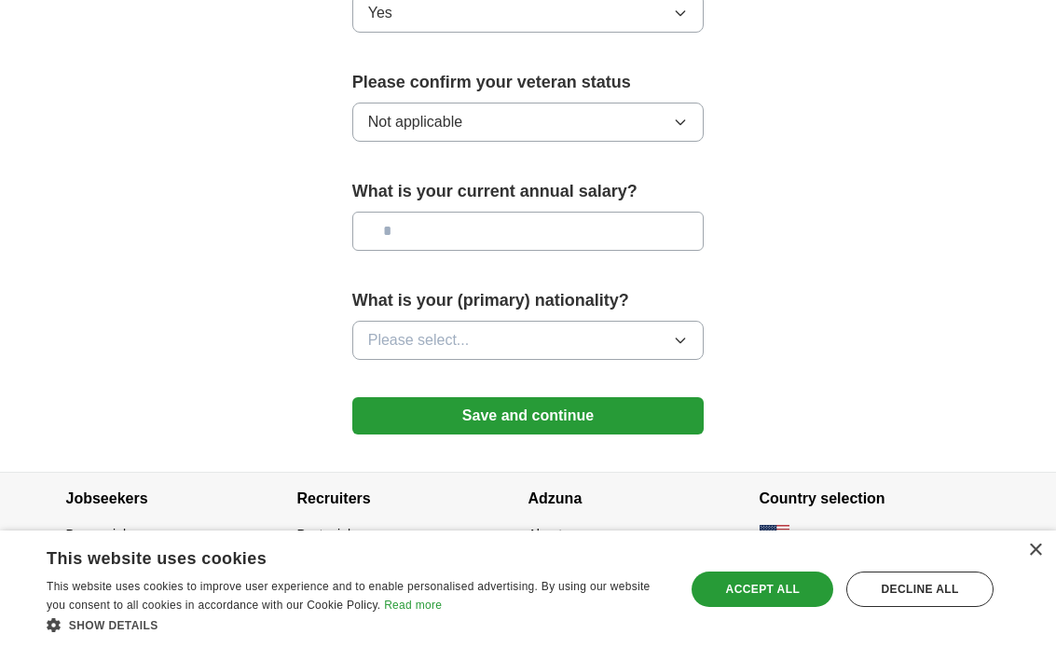
click at [694, 321] on button "Please select..." at bounding box center [528, 340] width 352 height 39
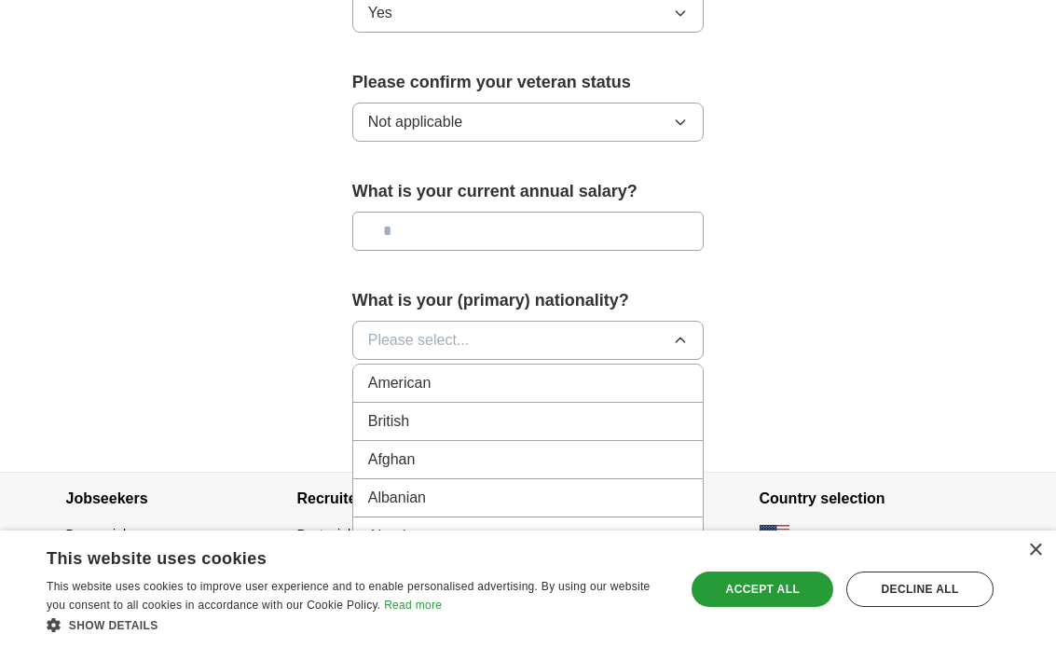
click at [639, 373] on div "American" at bounding box center [528, 383] width 321 height 22
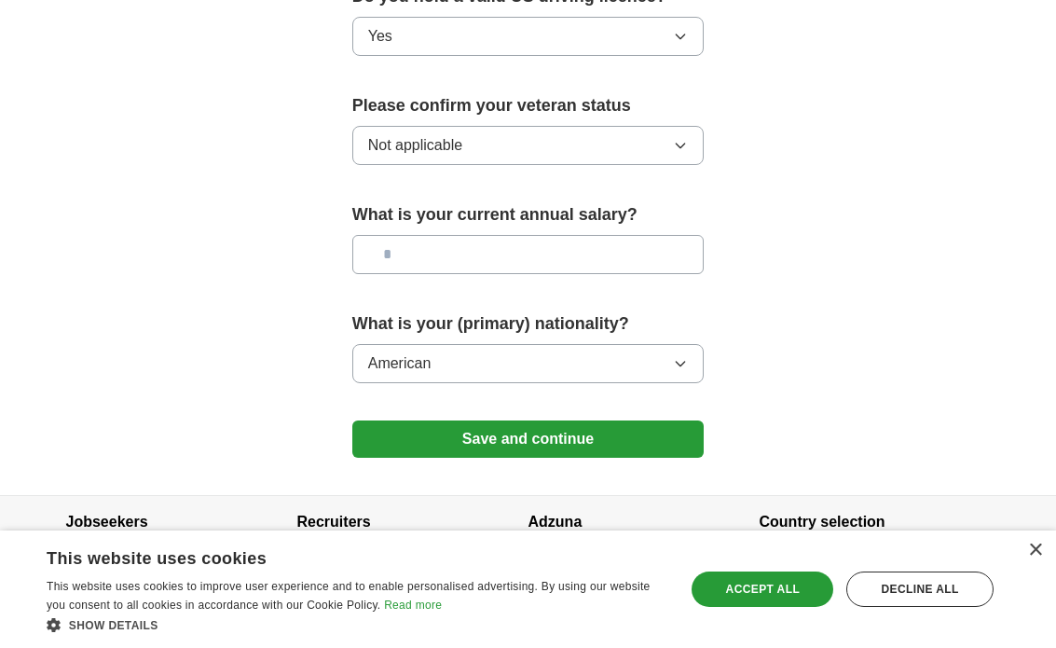
click at [664, 431] on button "Save and continue" at bounding box center [528, 438] width 352 height 37
